Goal: Information Seeking & Learning: Find specific page/section

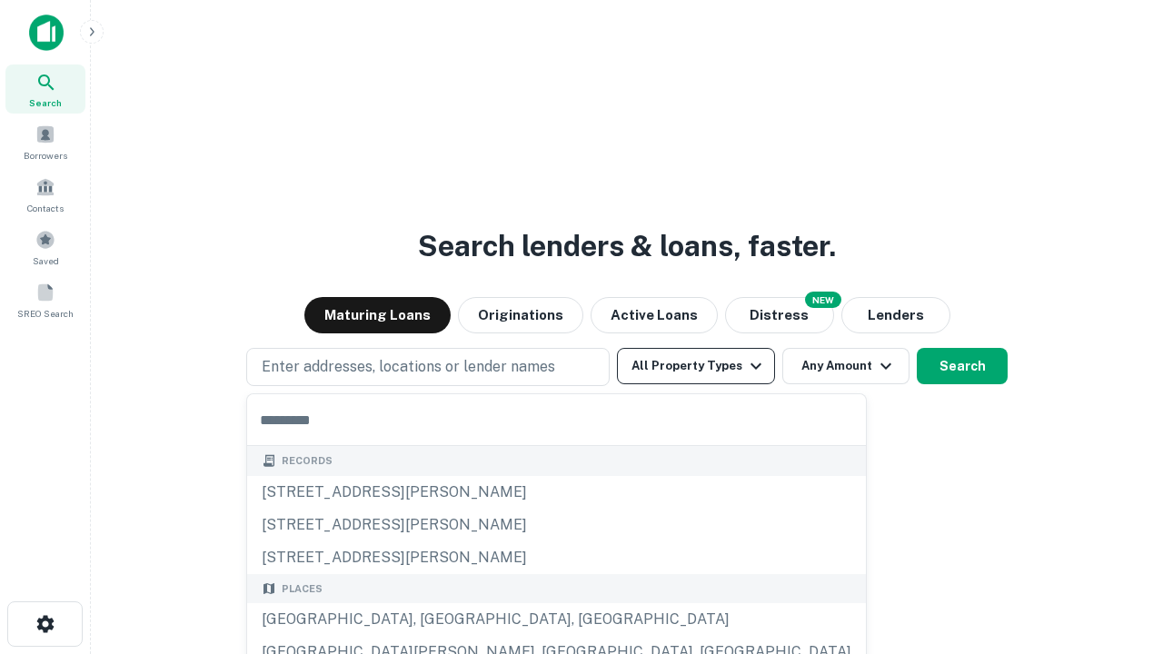
click at [696, 366] on button "All Property Types" at bounding box center [696, 366] width 158 height 36
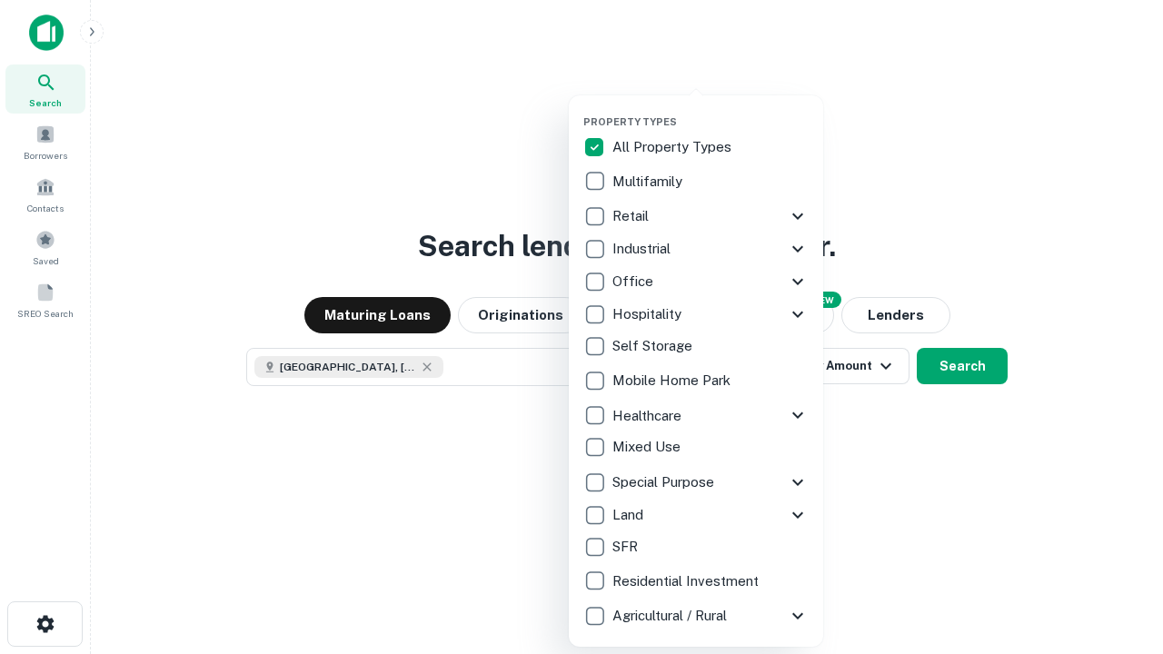
click at [710, 110] on button "button" at bounding box center [710, 110] width 254 height 1
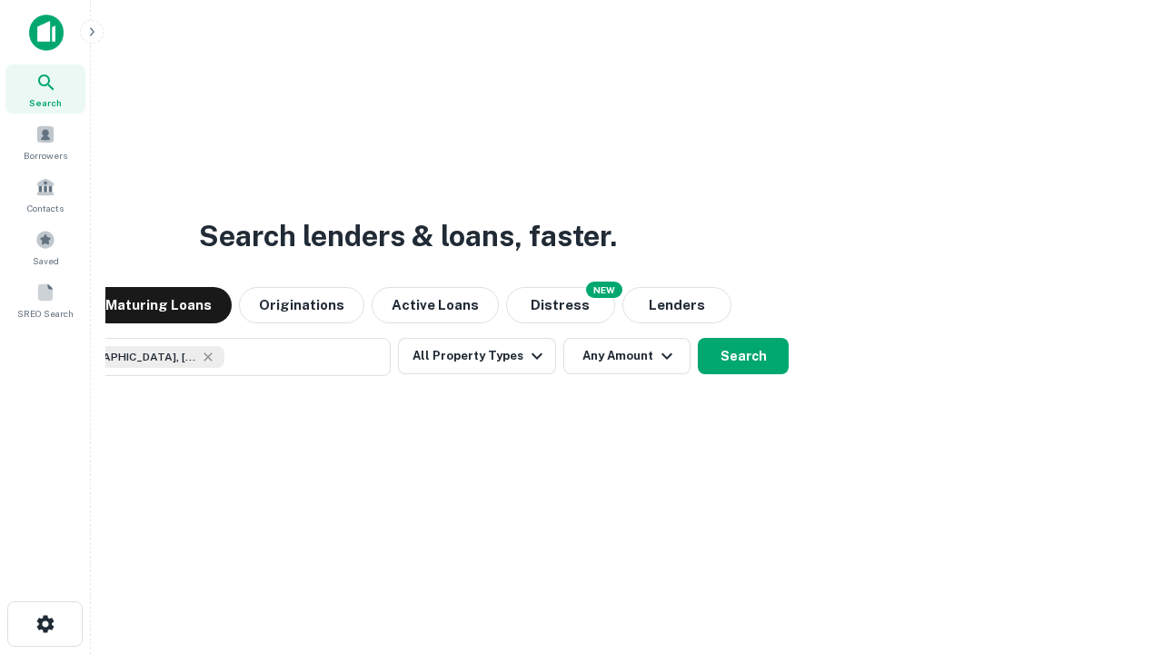
scroll to position [29, 0]
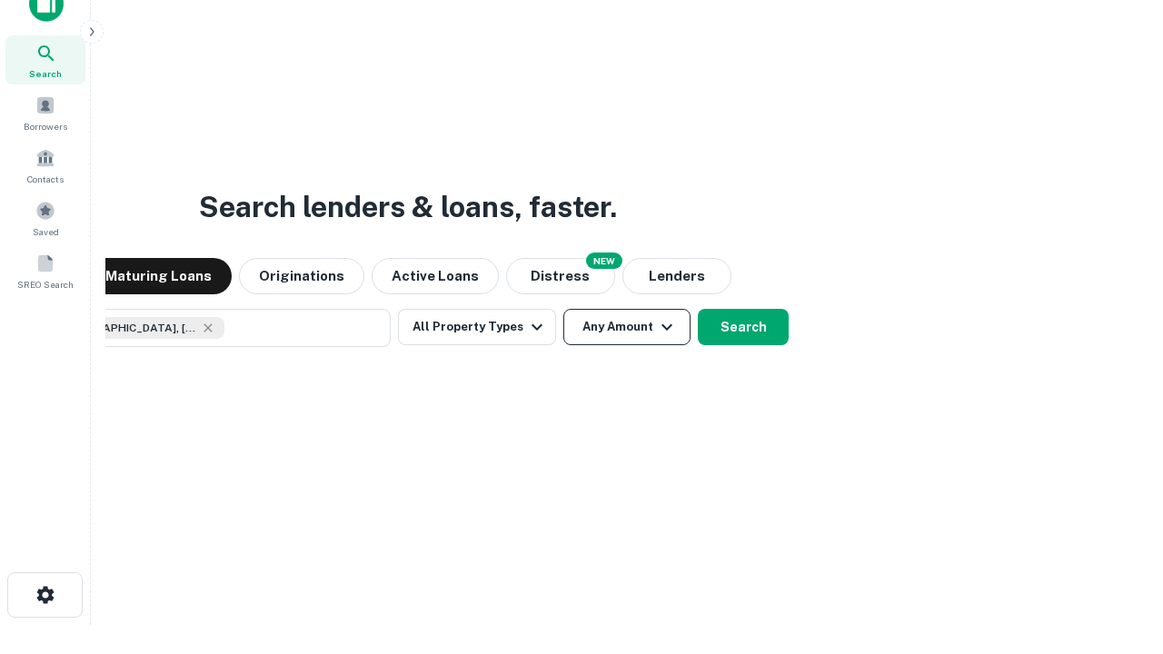
click at [563, 309] on button "Any Amount" at bounding box center [626, 327] width 127 height 36
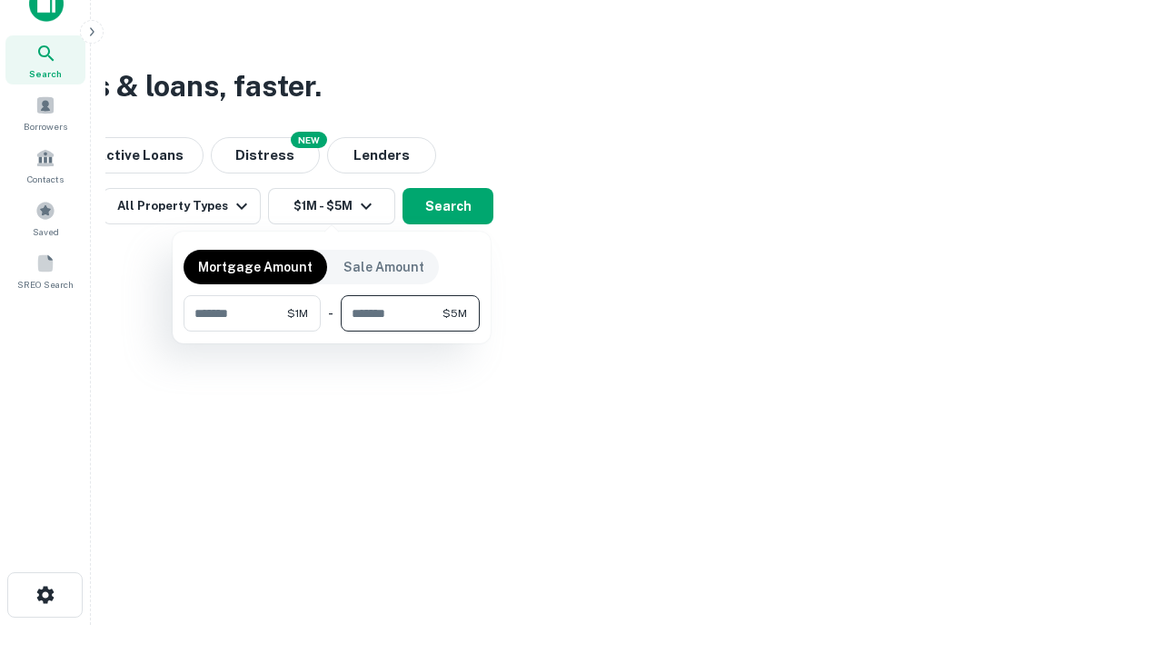
type input "*******"
click at [332, 332] on button "button" at bounding box center [332, 332] width 296 height 1
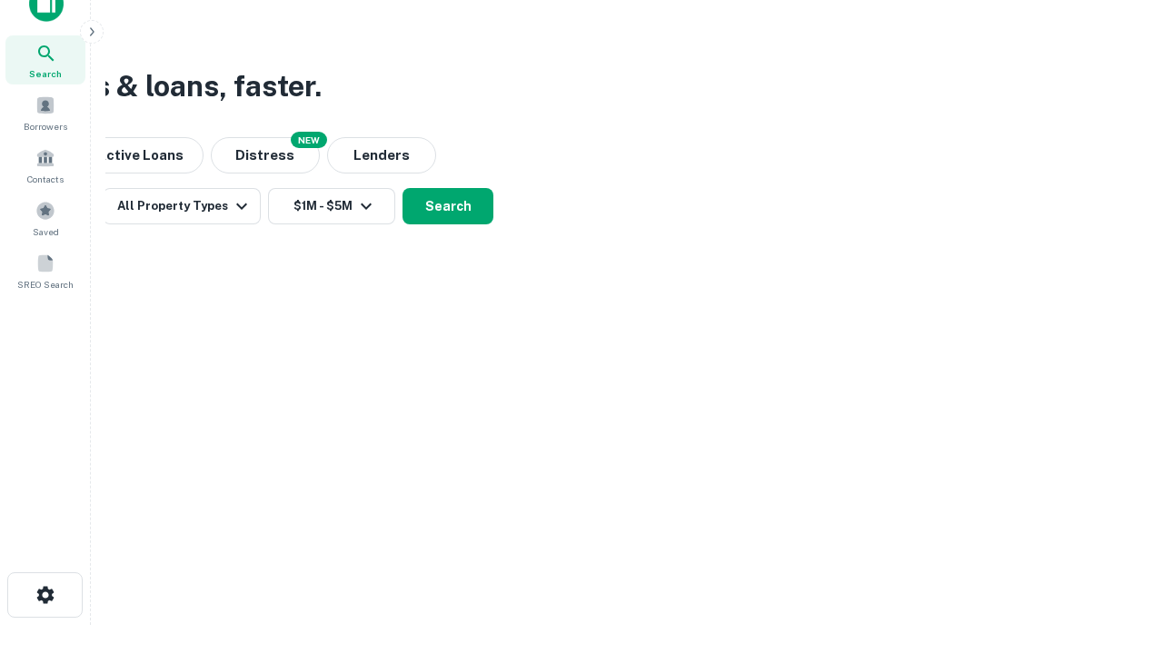
scroll to position [29, 0]
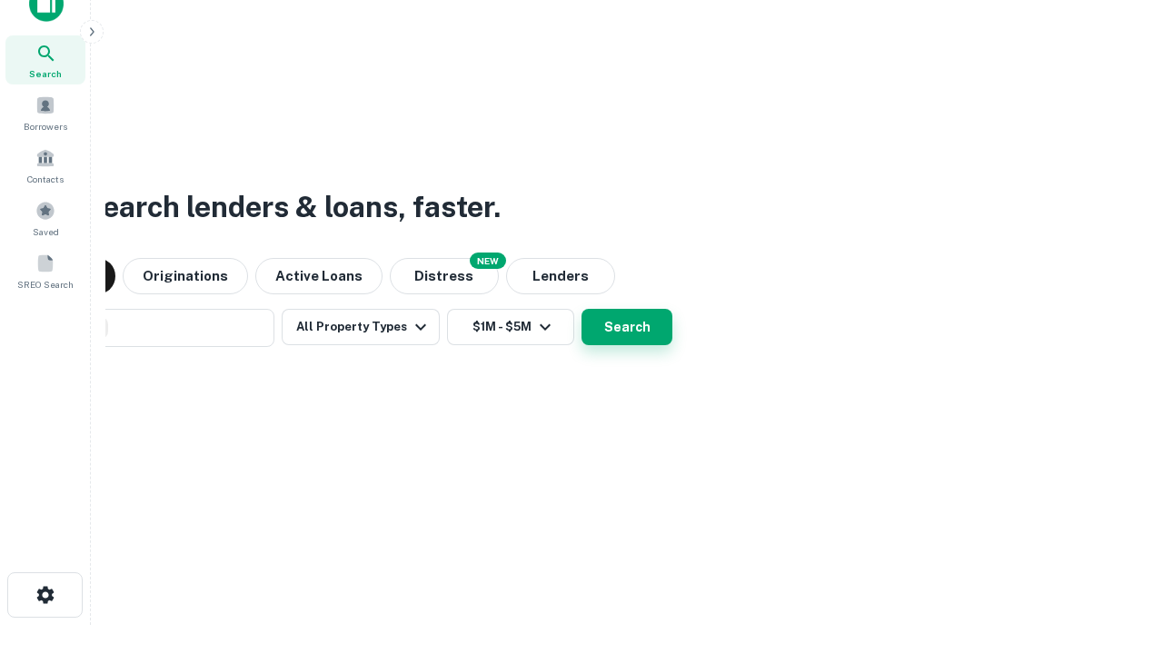
click at [581, 309] on button "Search" at bounding box center [626, 327] width 91 height 36
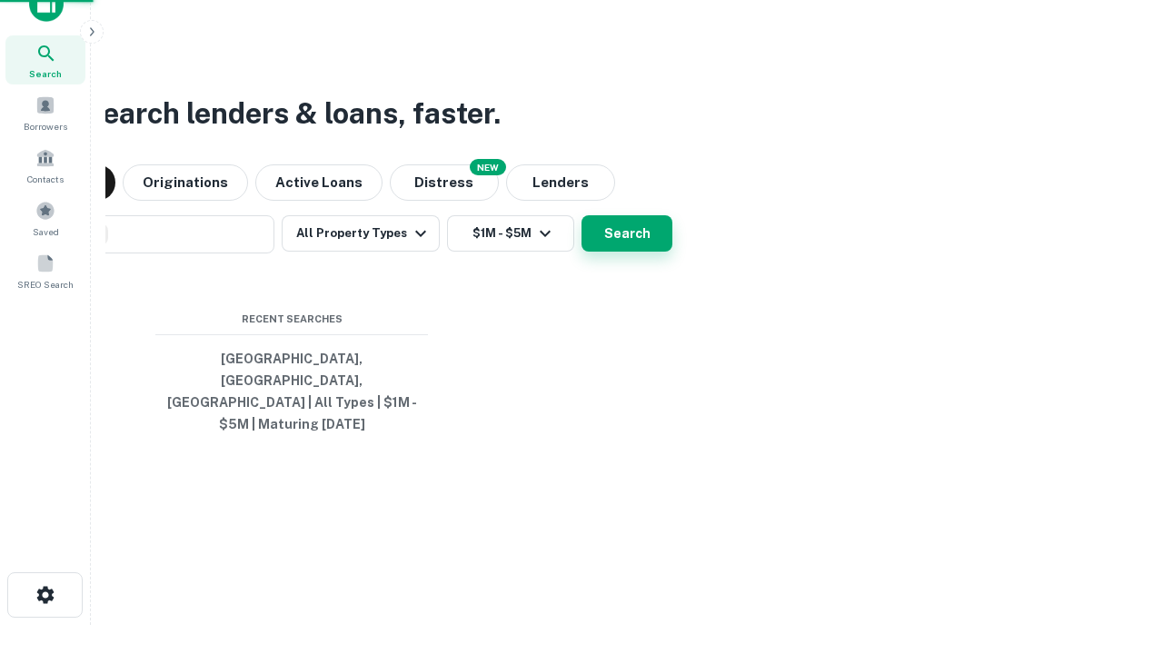
scroll to position [59, 514]
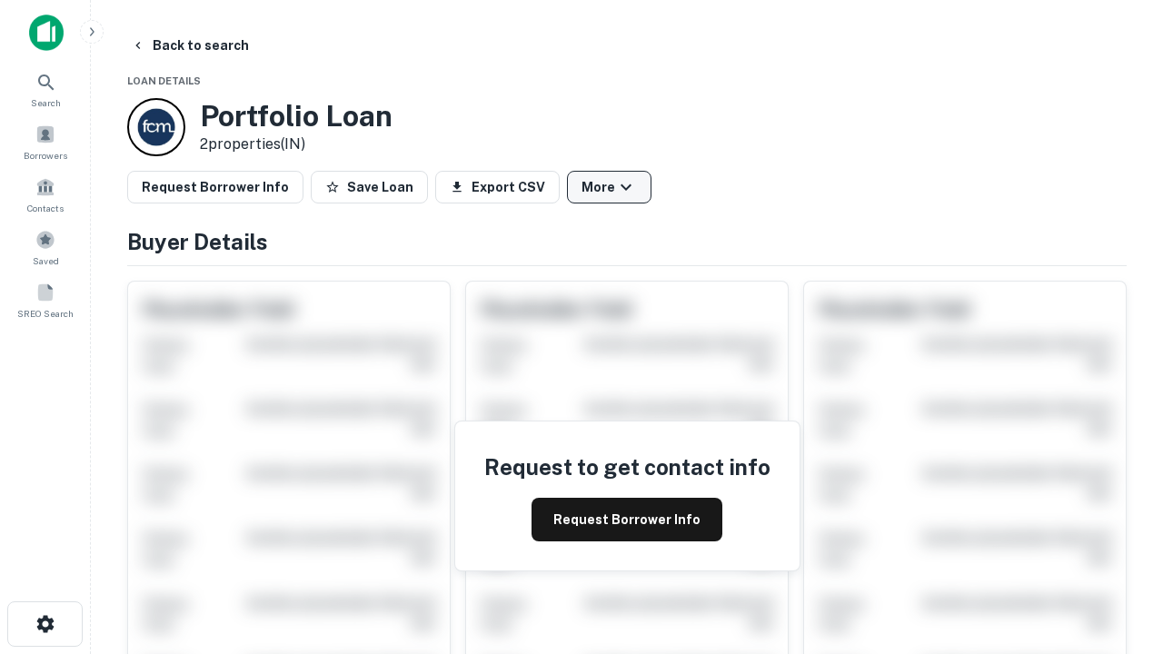
click at [609, 187] on button "More" at bounding box center [609, 187] width 84 height 33
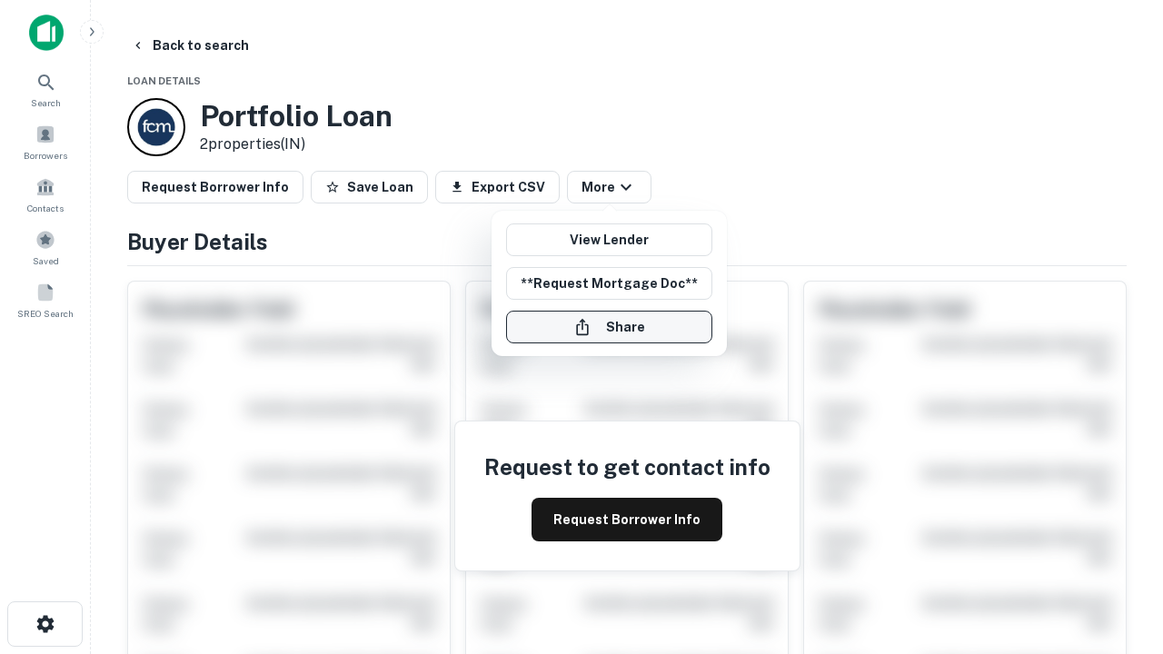
click at [609, 327] on button "Share" at bounding box center [609, 327] width 206 height 33
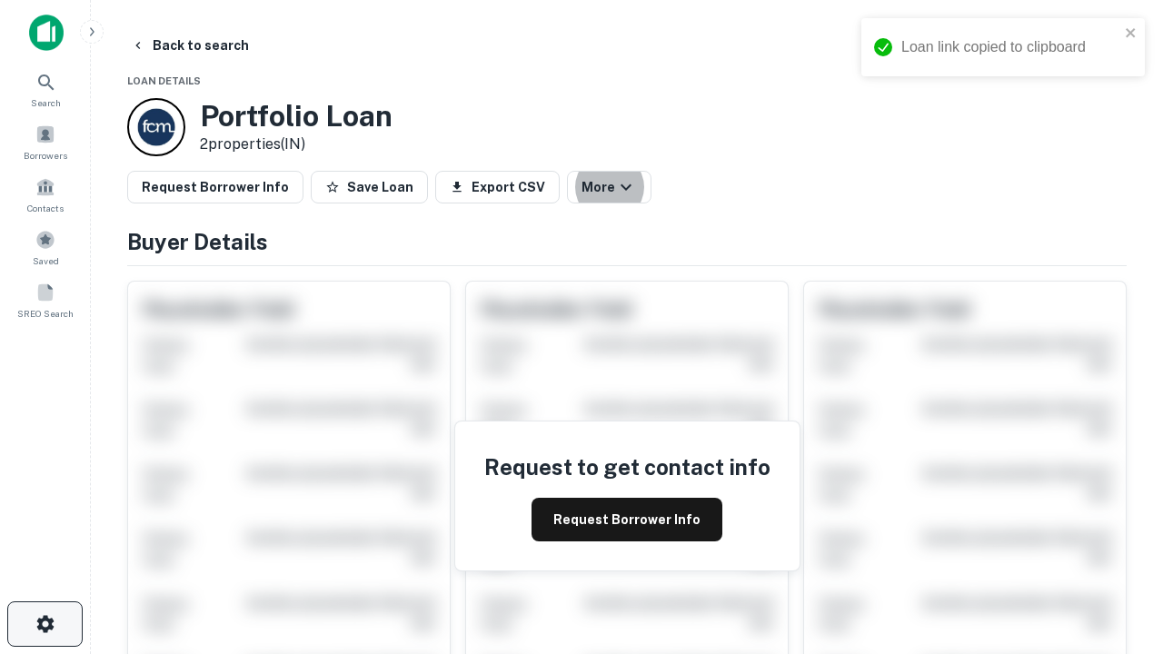
click at [45, 624] on icon "button" at bounding box center [46, 624] width 22 height 22
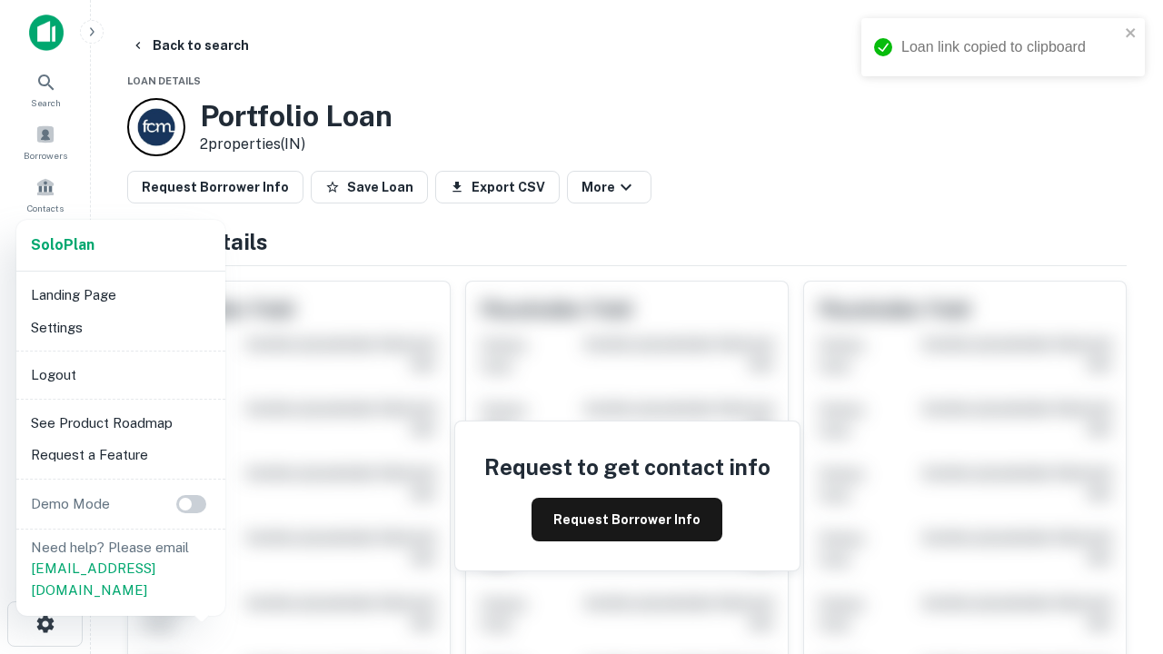
click at [120, 374] on li "Logout" at bounding box center [121, 375] width 194 height 33
